Goal: Information Seeking & Learning: Learn about a topic

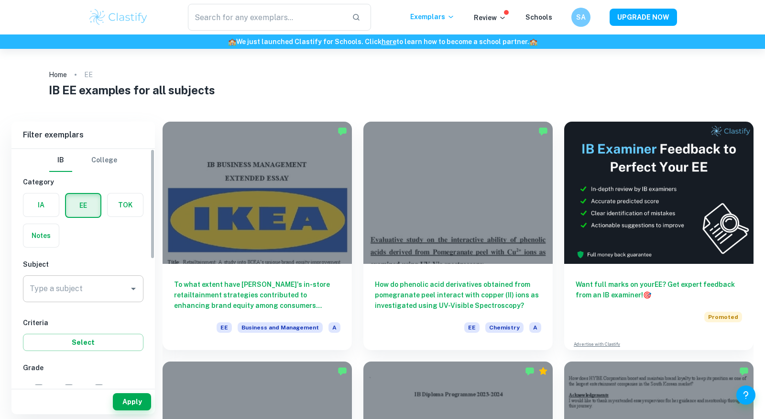
click at [96, 286] on input "Type a subject" at bounding box center [76, 288] width 98 height 18
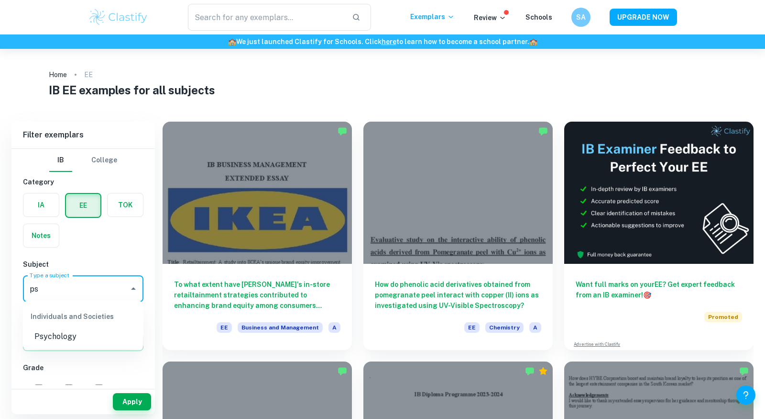
click at [95, 342] on li "Psychology" at bounding box center [83, 336] width 121 height 17
type input "Psychology"
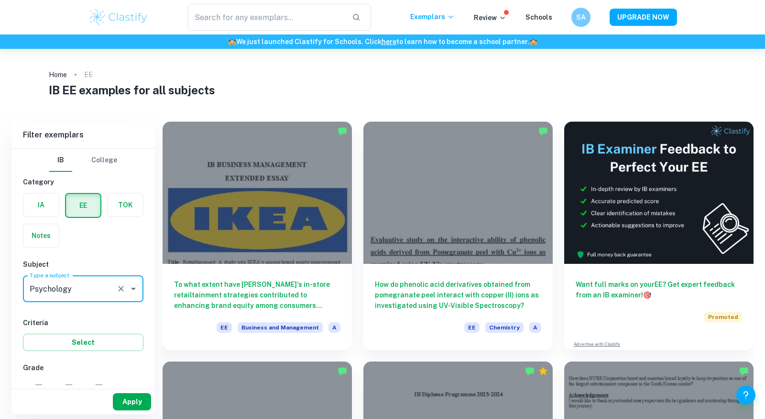
click at [131, 402] on button "Apply" at bounding box center [132, 401] width 38 height 17
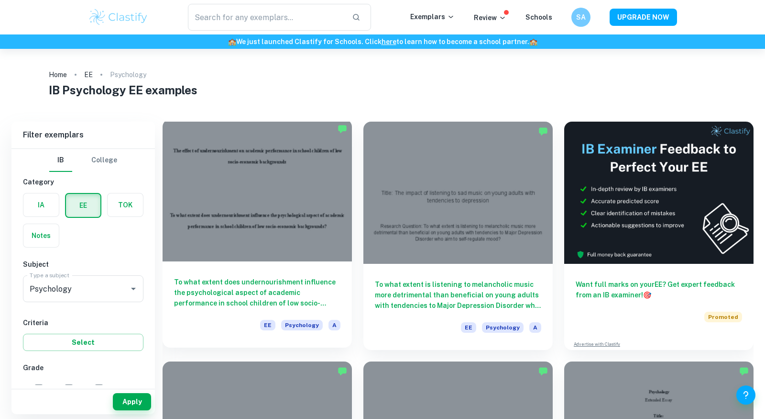
click at [234, 234] on div at bounding box center [257, 190] width 189 height 142
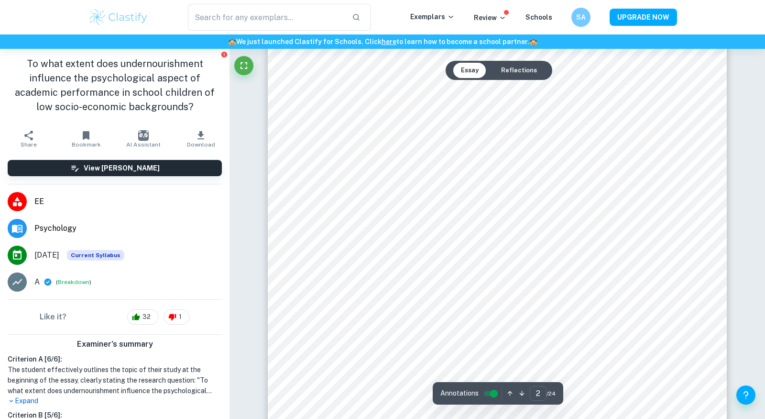
type input "1"
